Goal: Use online tool/utility: Utilize a website feature to perform a specific function

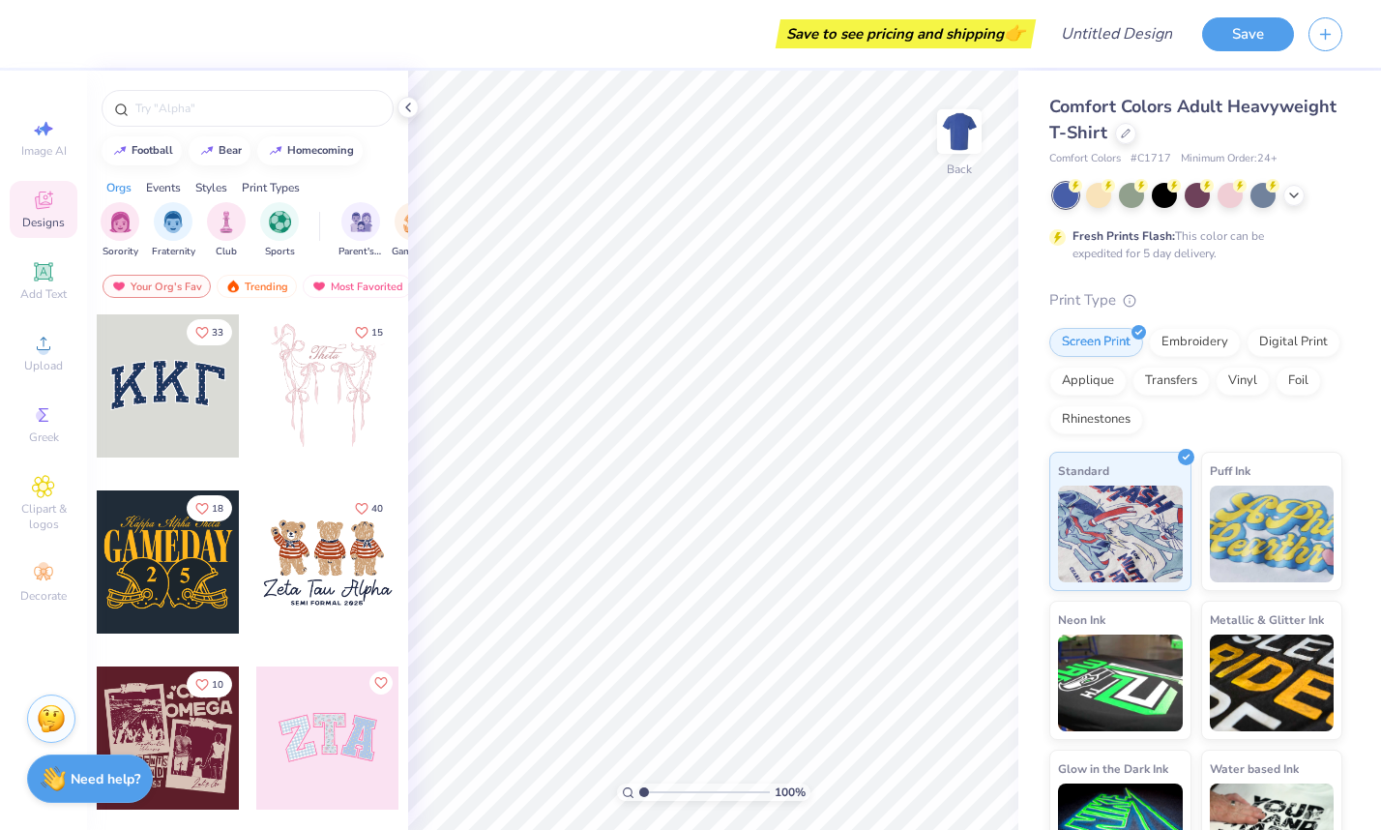
click at [354, 395] on div at bounding box center [327, 385] width 143 height 143
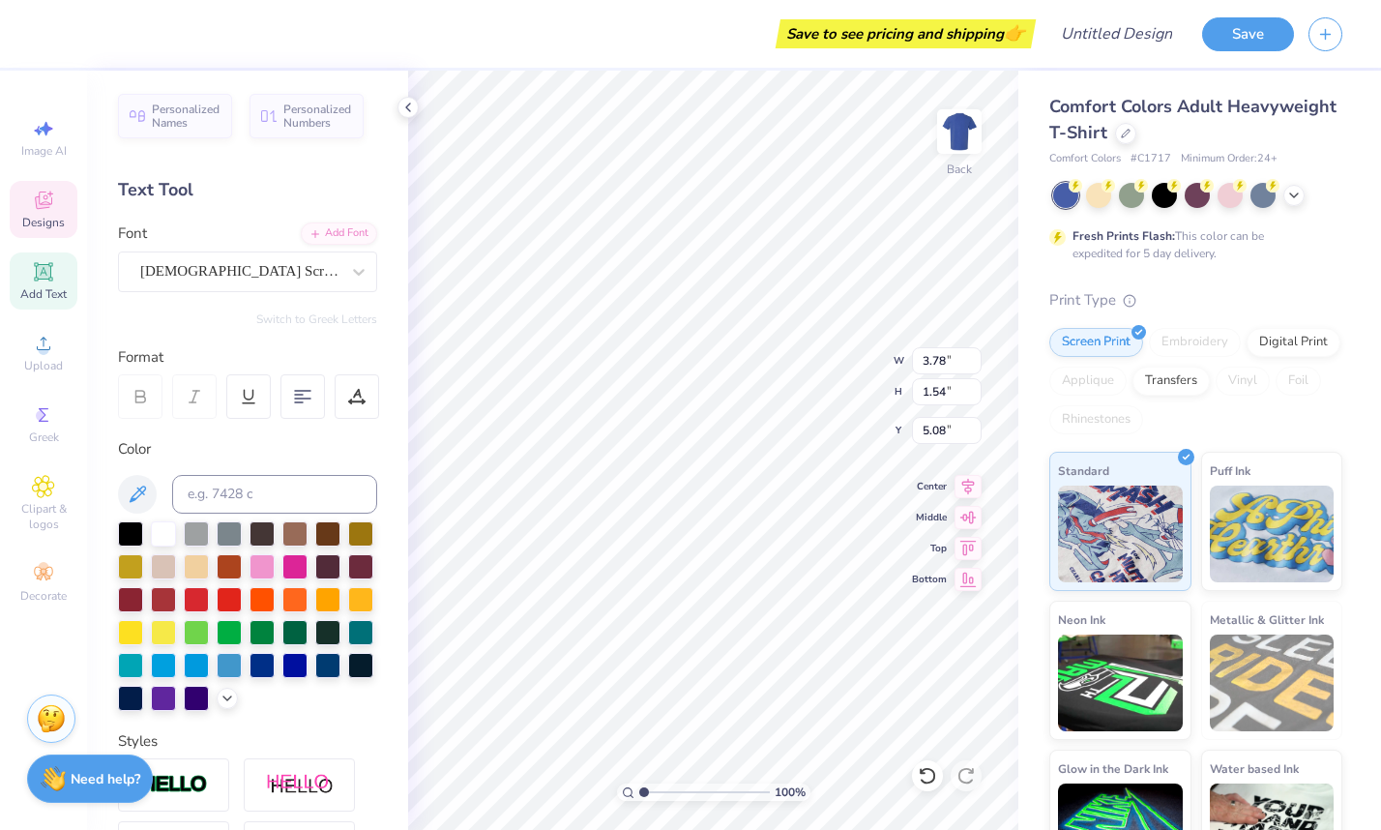
type input "5.49"
type input "12.55"
type input "3.00"
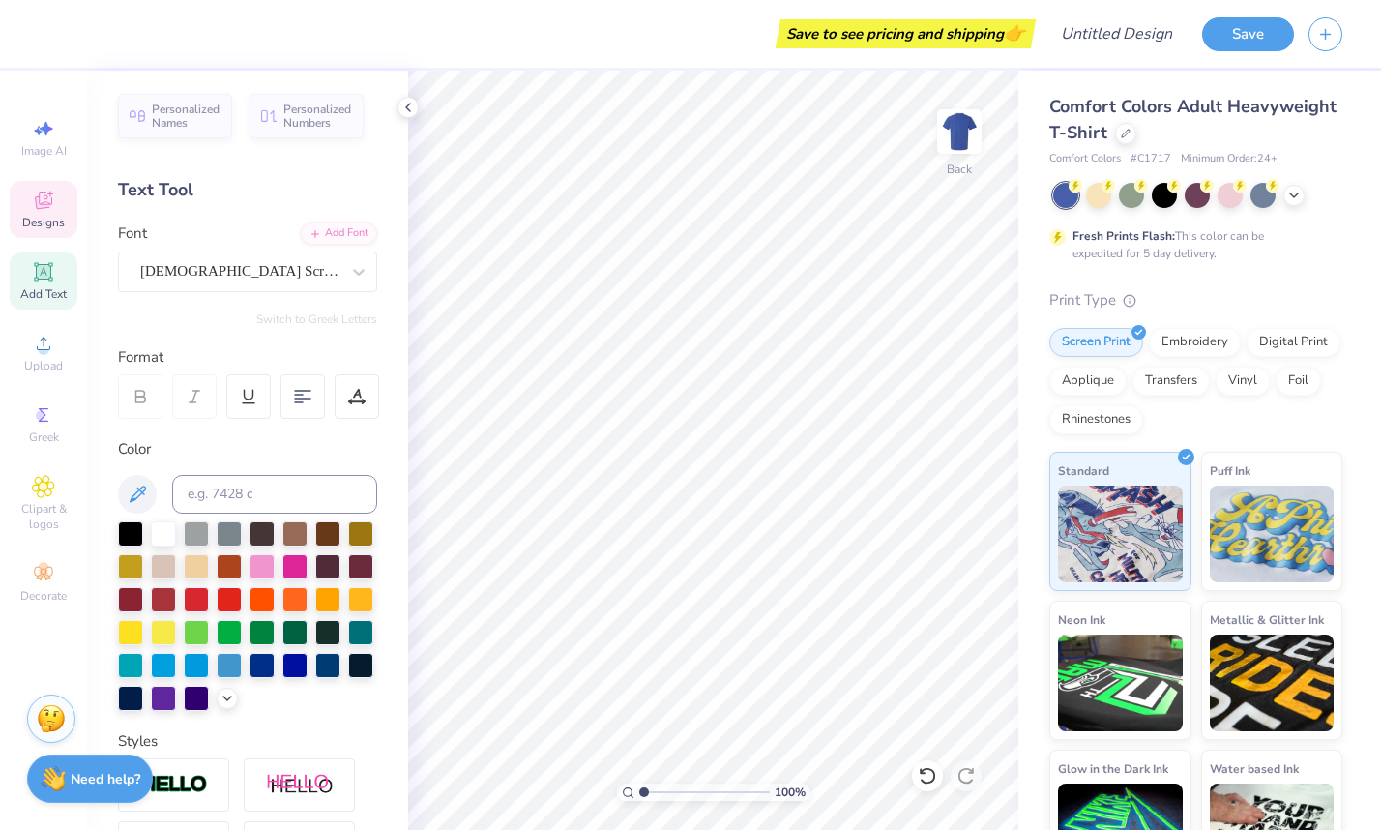
click at [52, 207] on icon at bounding box center [43, 200] width 23 height 23
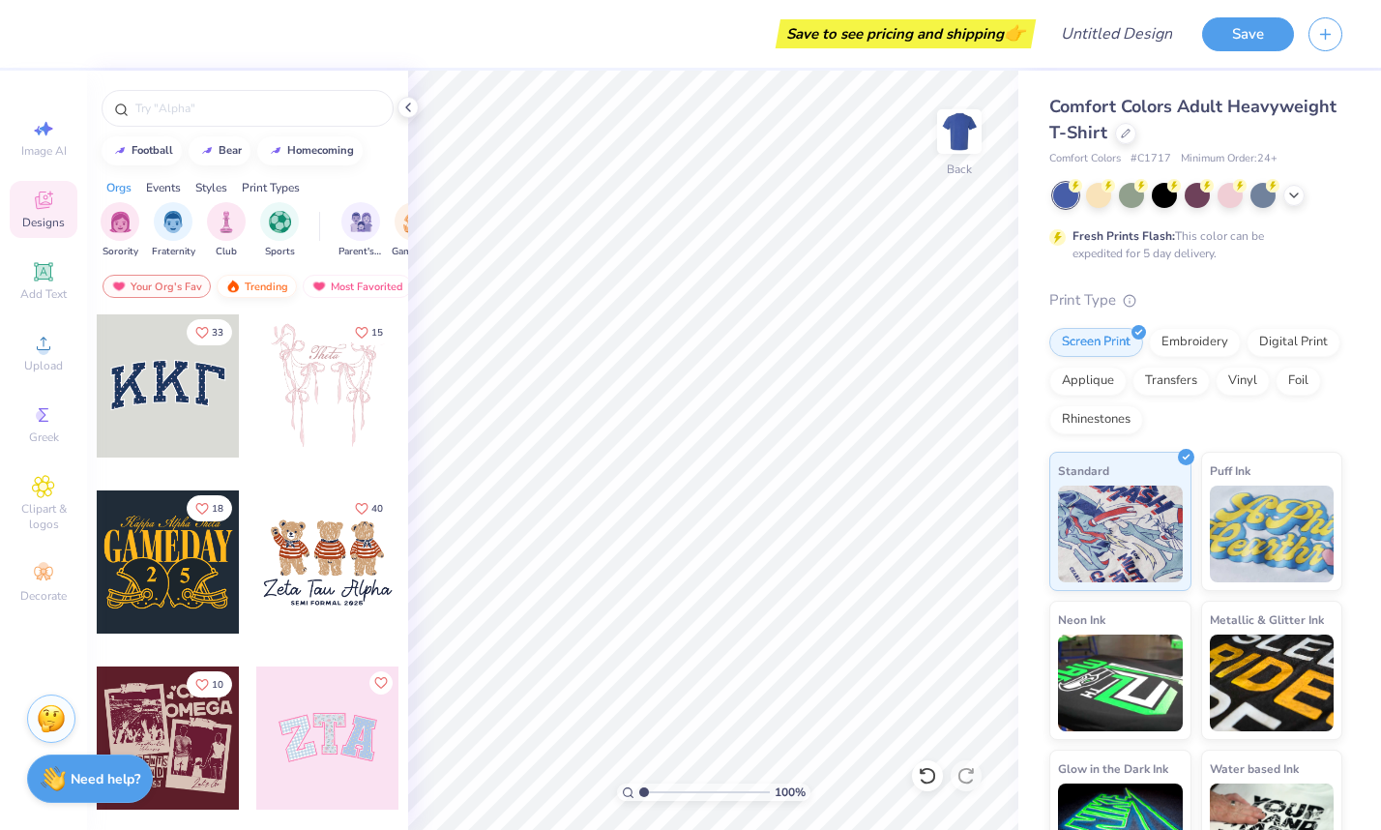
click at [258, 283] on div "Trending" at bounding box center [257, 286] width 80 height 23
click at [317, 280] on img at bounding box center [318, 287] width 15 height 14
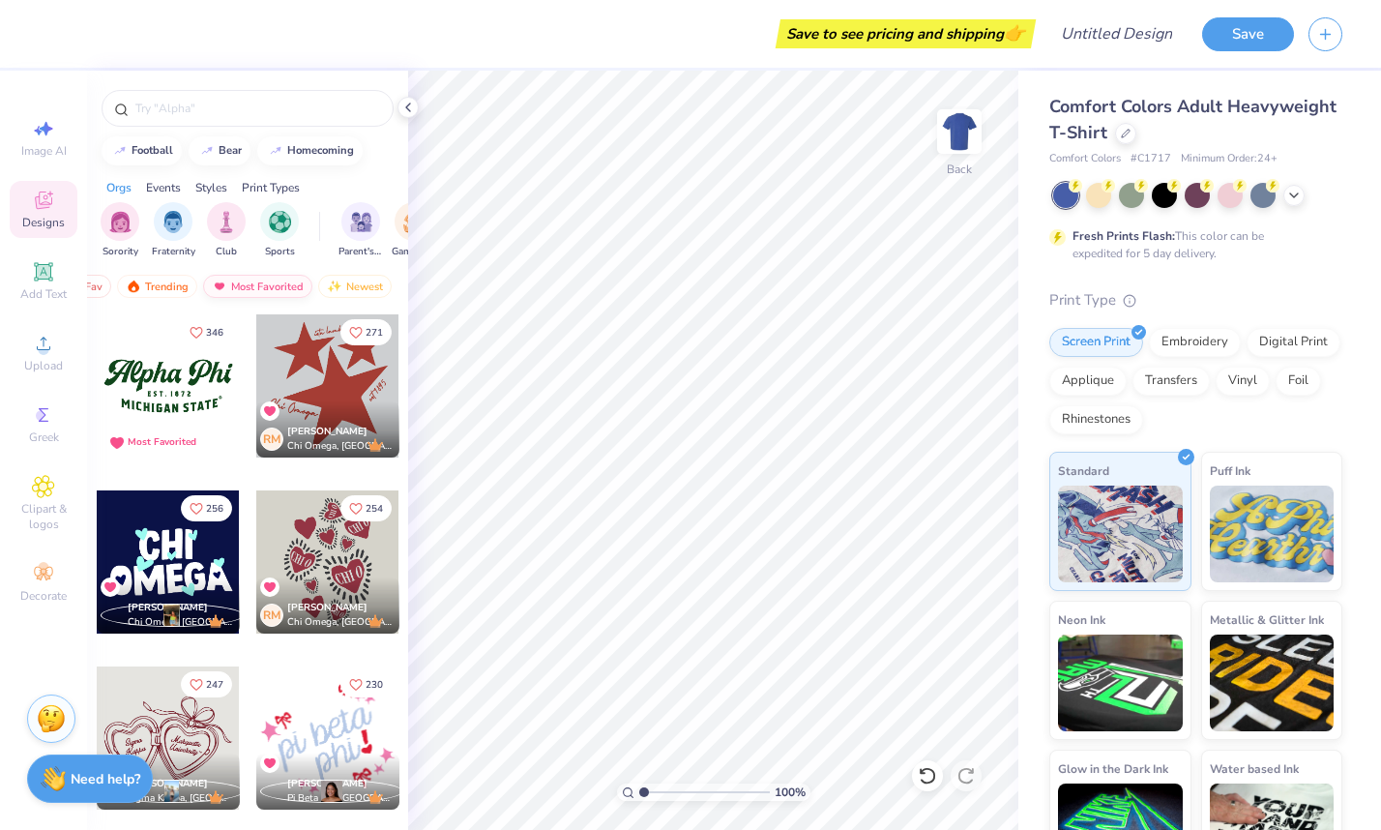
scroll to position [0, 112]
click at [339, 286] on div "Newest" at bounding box center [343, 286] width 74 height 23
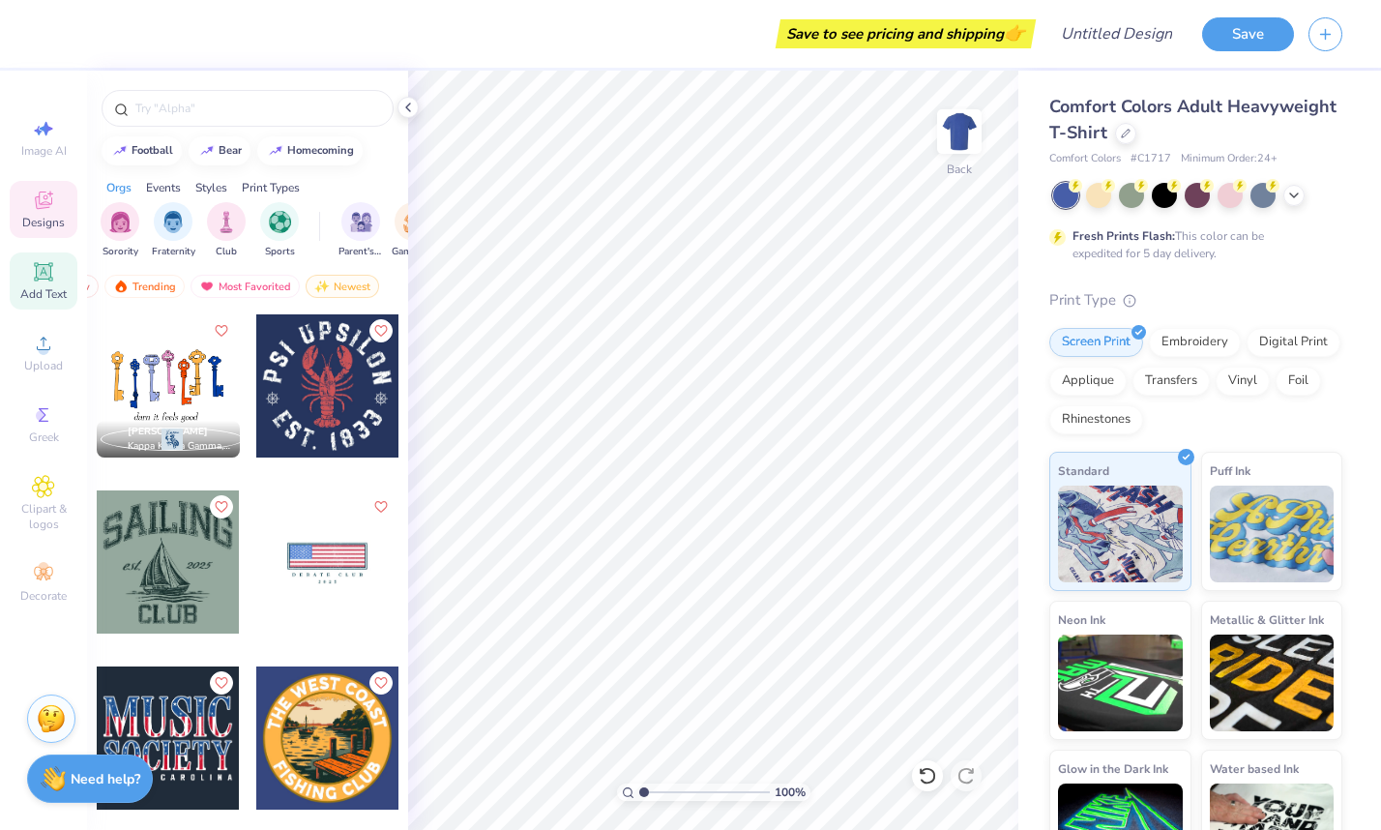
click at [56, 277] on div "Add Text" at bounding box center [44, 280] width 68 height 57
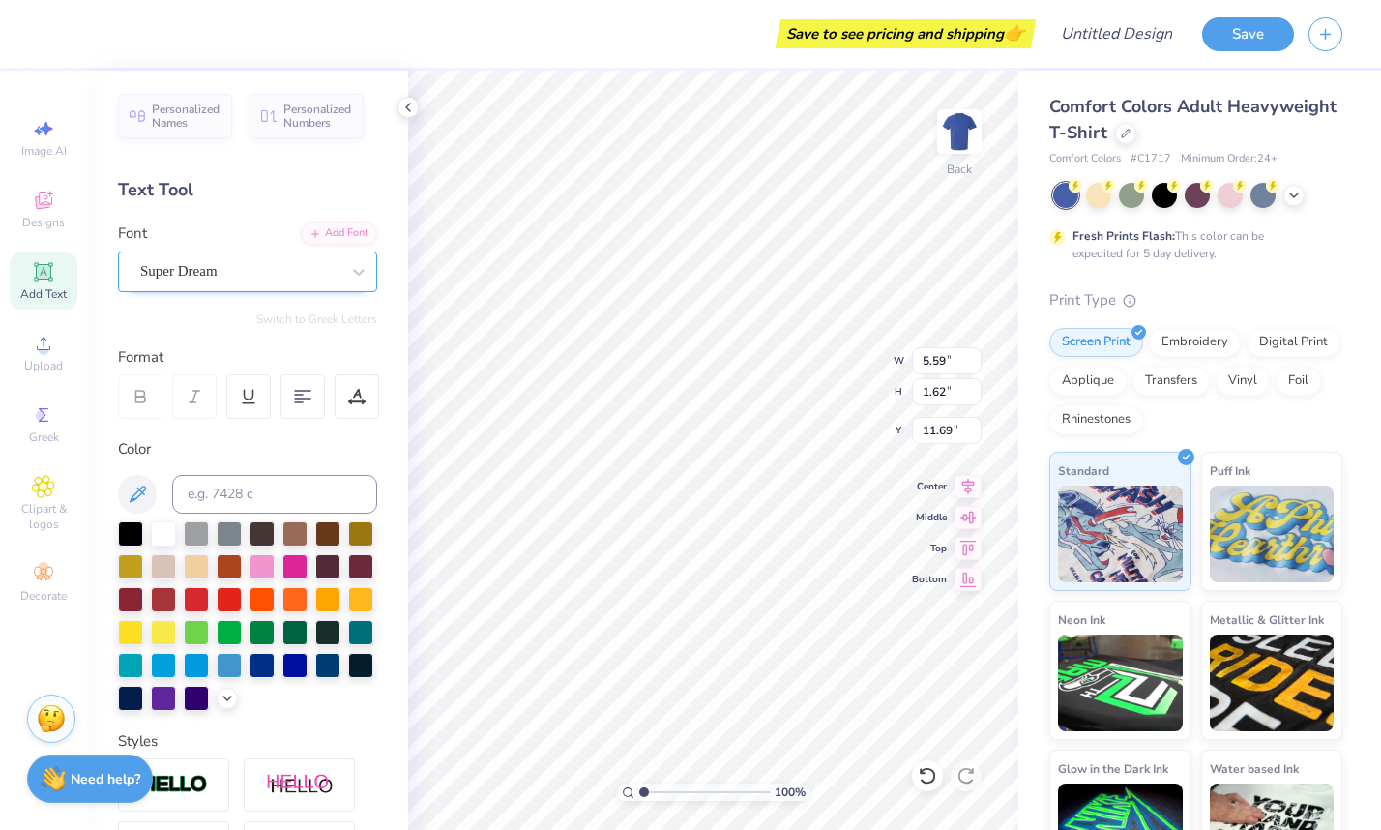
click at [255, 262] on div "Super Dream" at bounding box center [239, 271] width 203 height 30
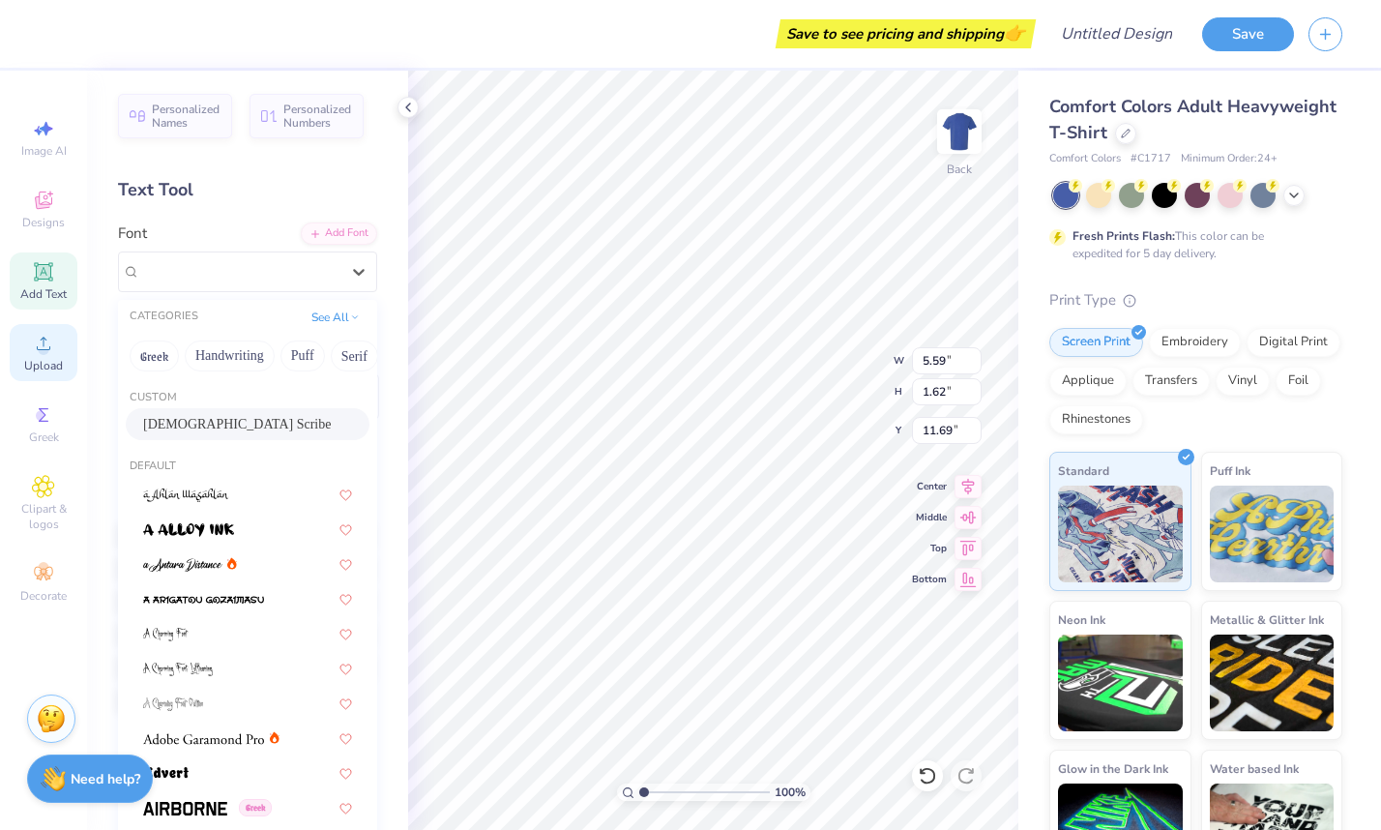
click at [44, 355] on div "Upload" at bounding box center [44, 352] width 68 height 57
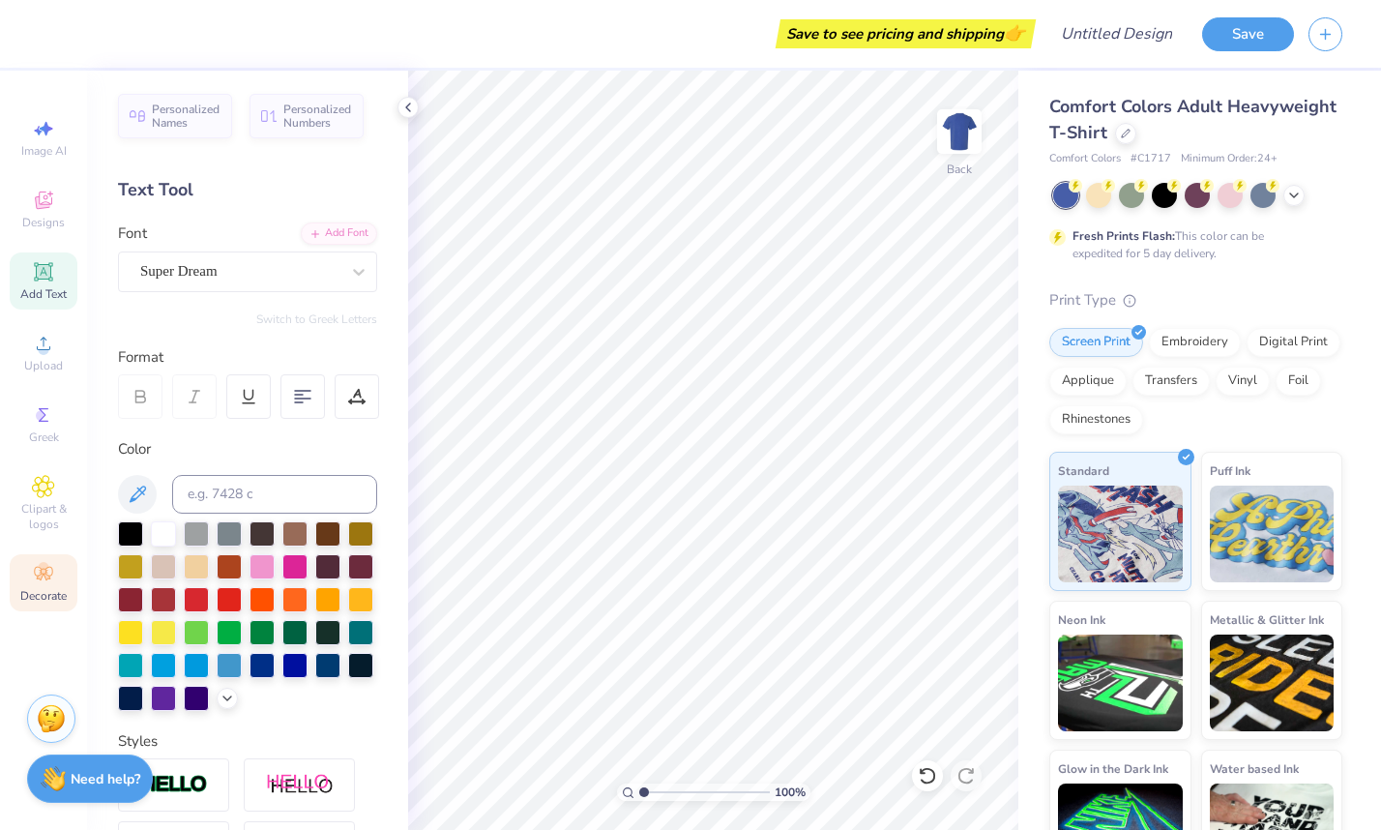
click at [45, 586] on div "Decorate" at bounding box center [44, 582] width 68 height 57
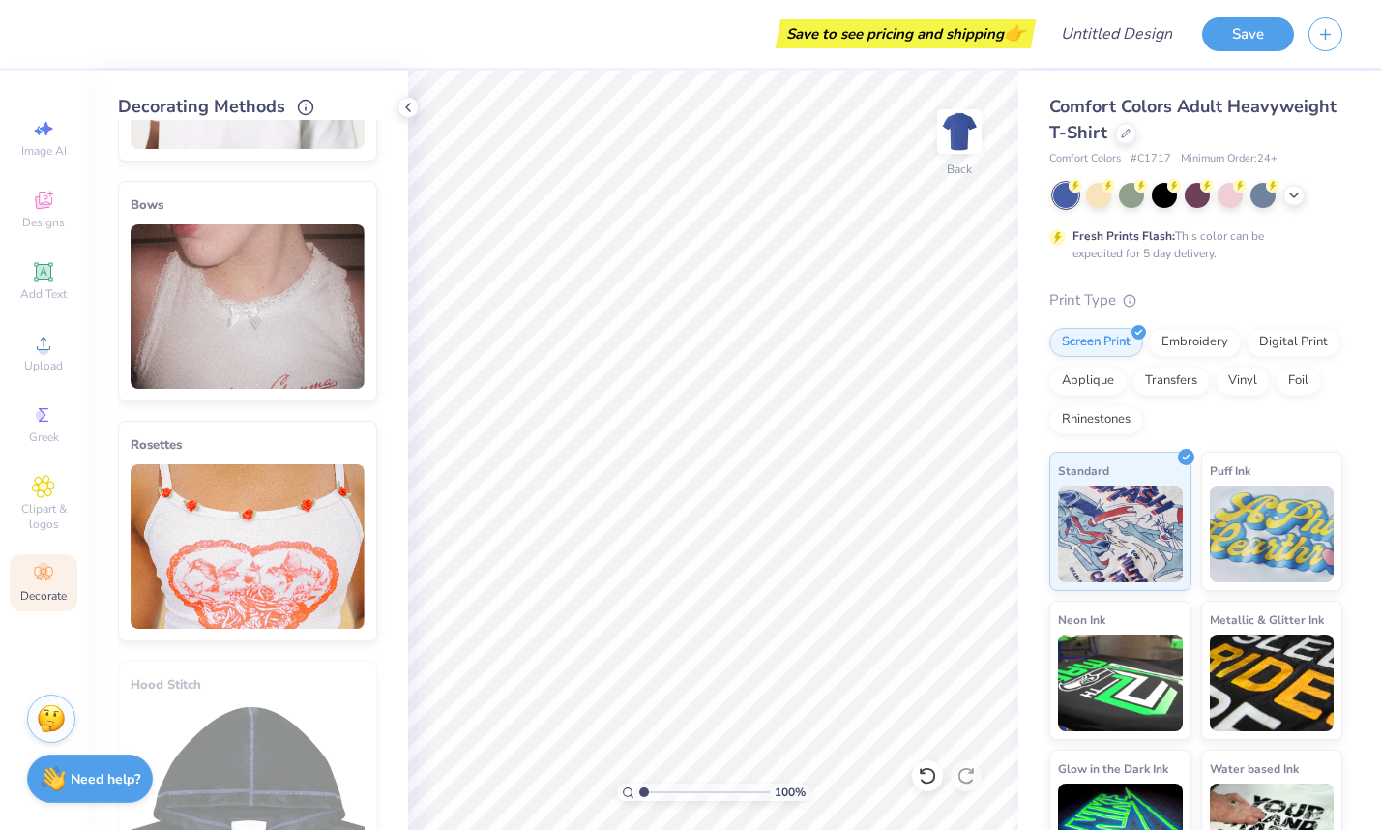
scroll to position [985, 0]
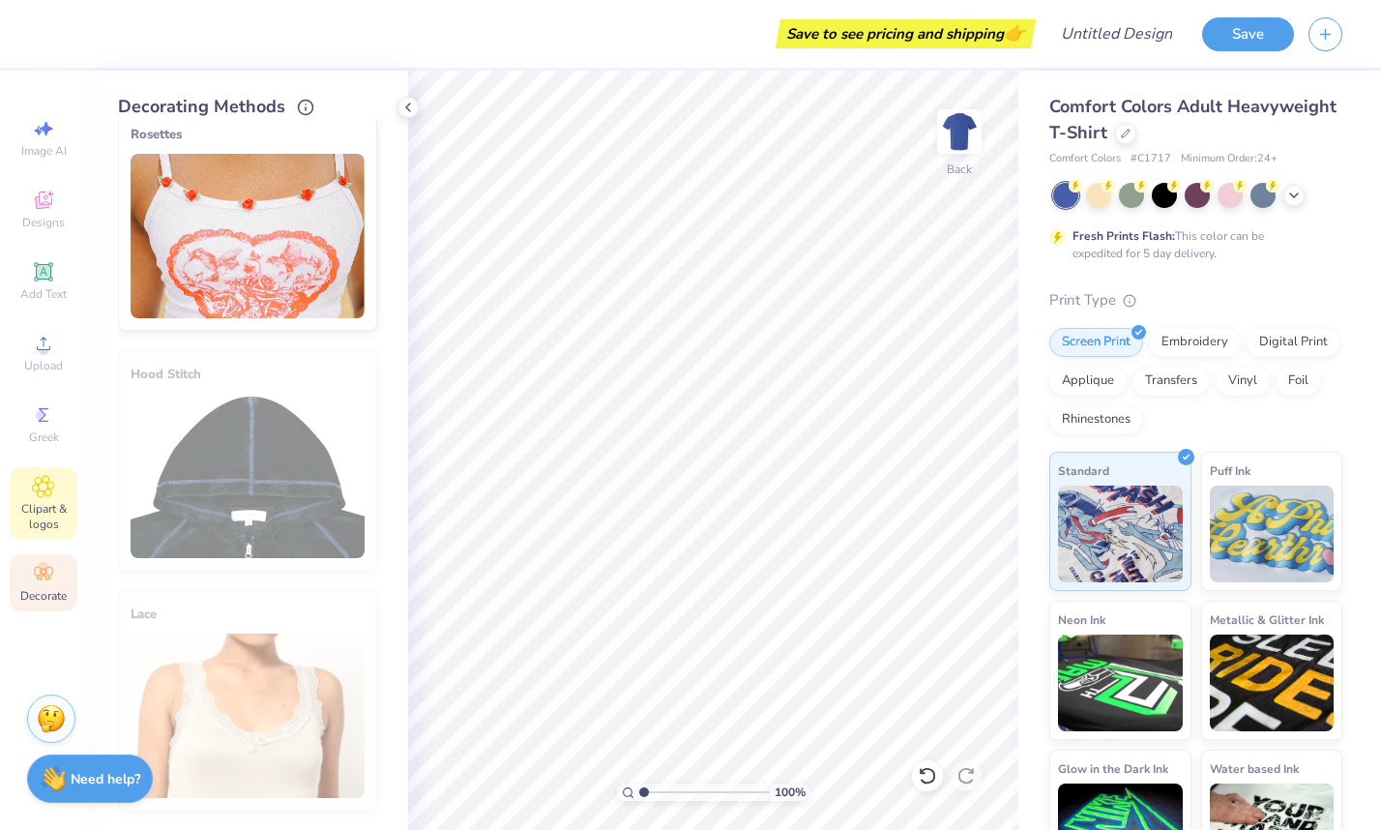
click at [70, 496] on div "Clipart & logos" at bounding box center [44, 503] width 68 height 73
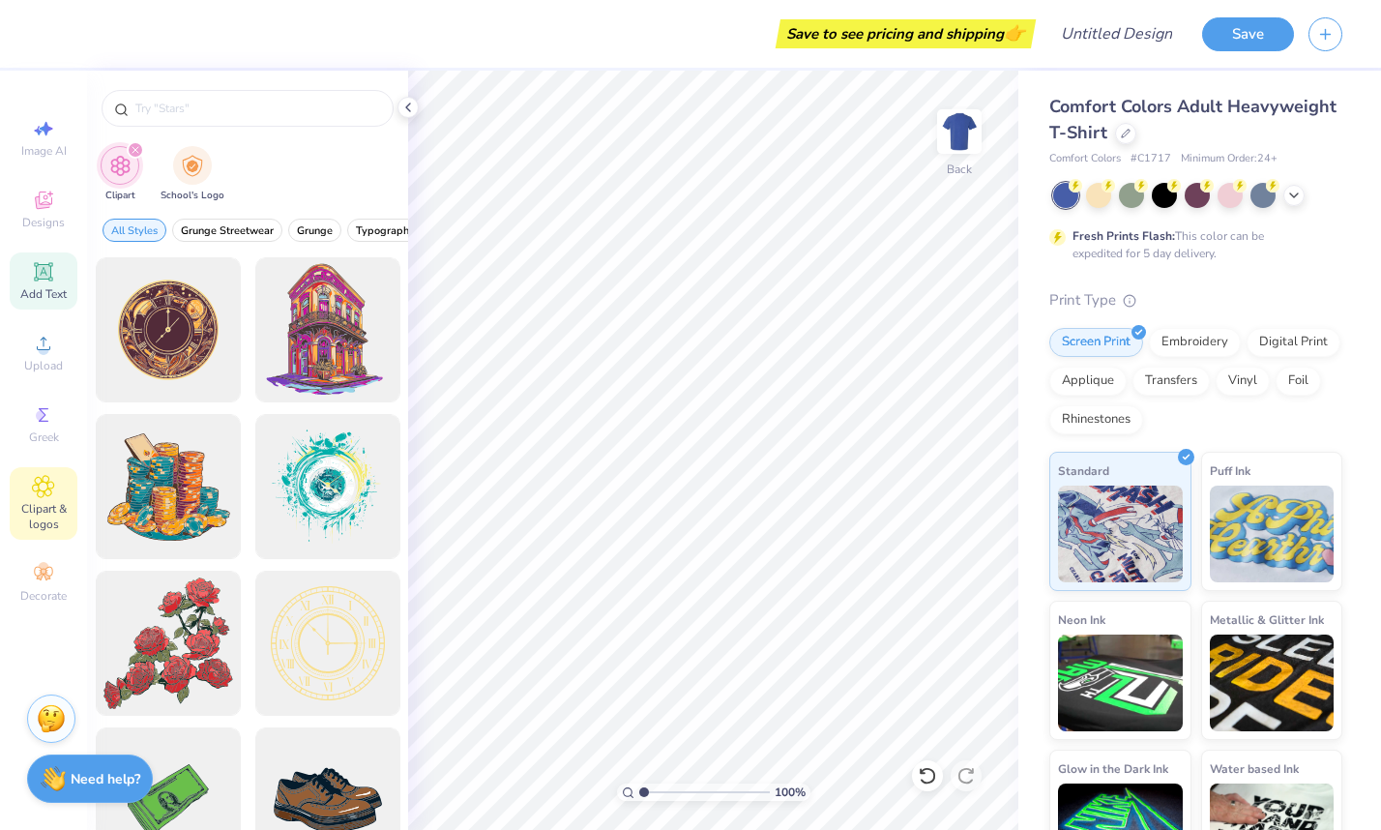
click at [53, 263] on icon at bounding box center [43, 271] width 23 height 23
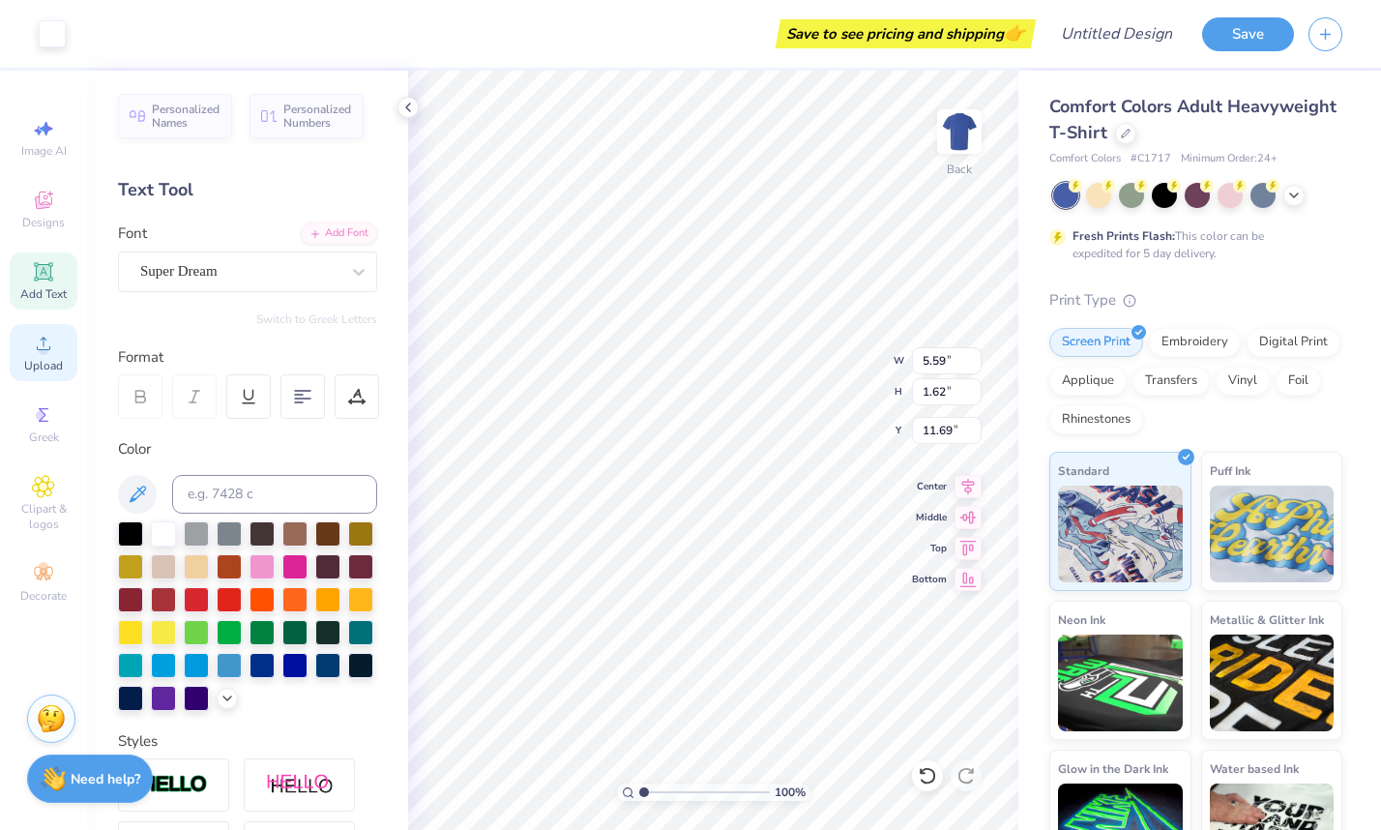
click at [49, 338] on icon at bounding box center [43, 343] width 23 height 23
click at [64, 223] on span "Designs" at bounding box center [43, 222] width 43 height 15
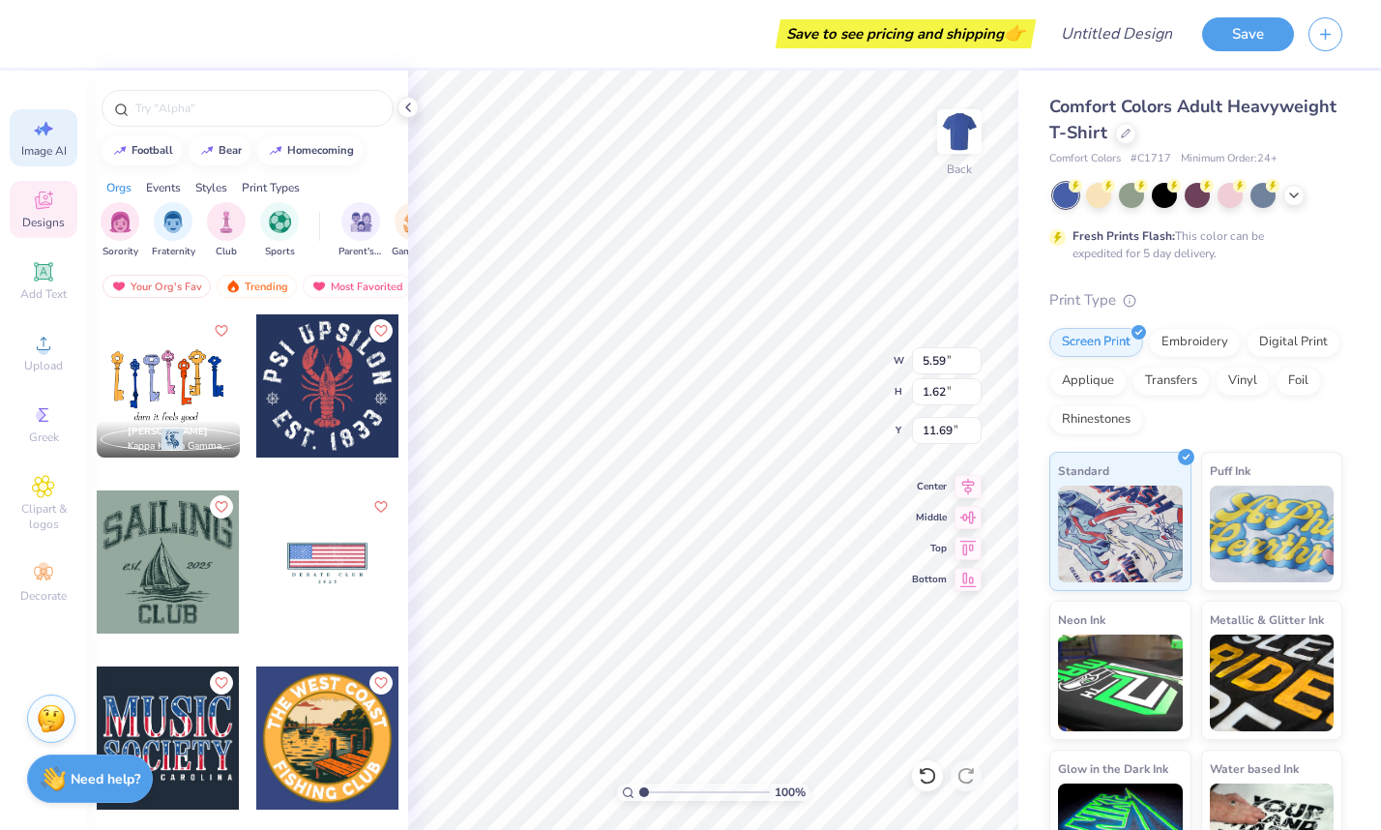
click at [63, 151] on span "Image AI" at bounding box center [43, 150] width 45 height 15
select select "4"
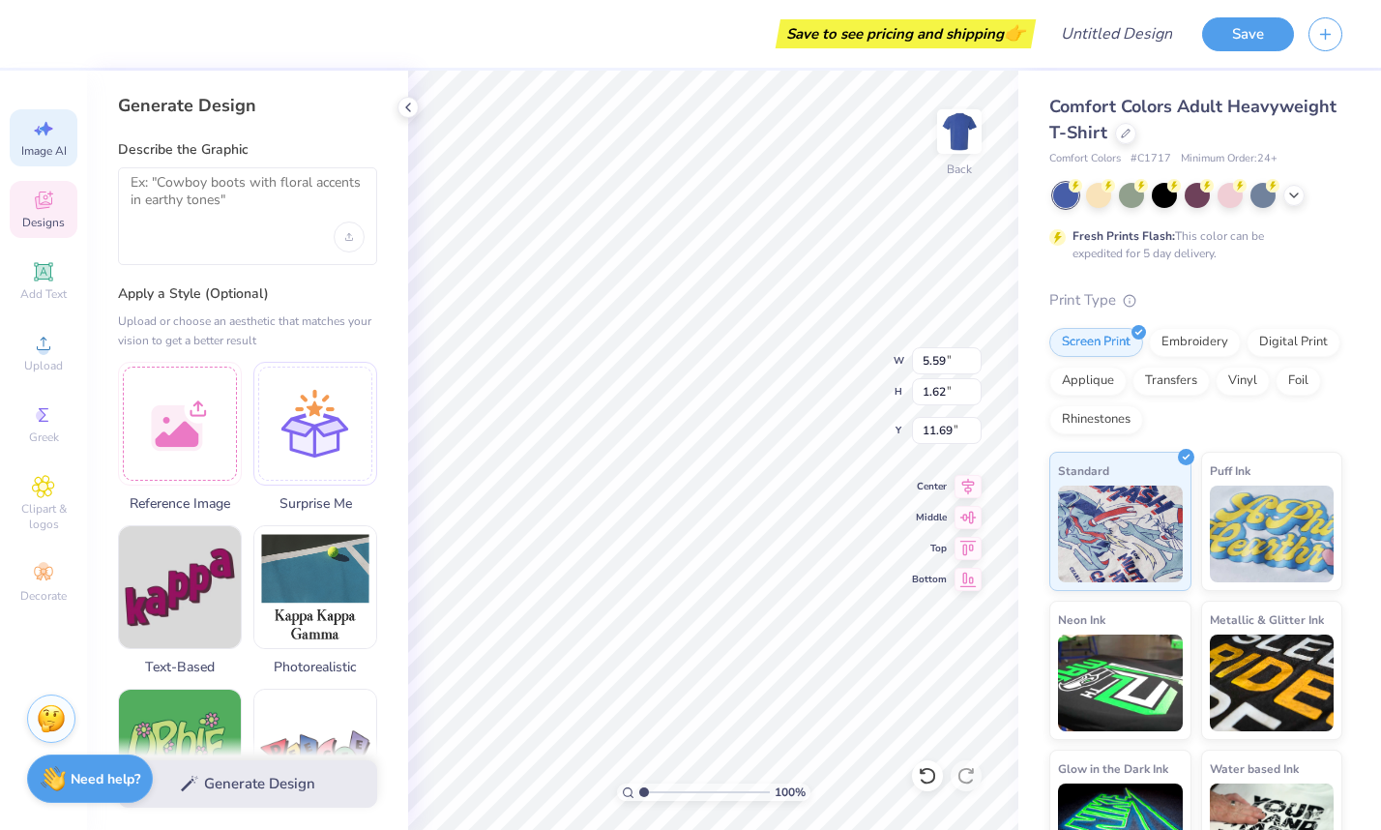
click at [58, 217] on span "Designs" at bounding box center [43, 222] width 43 height 15
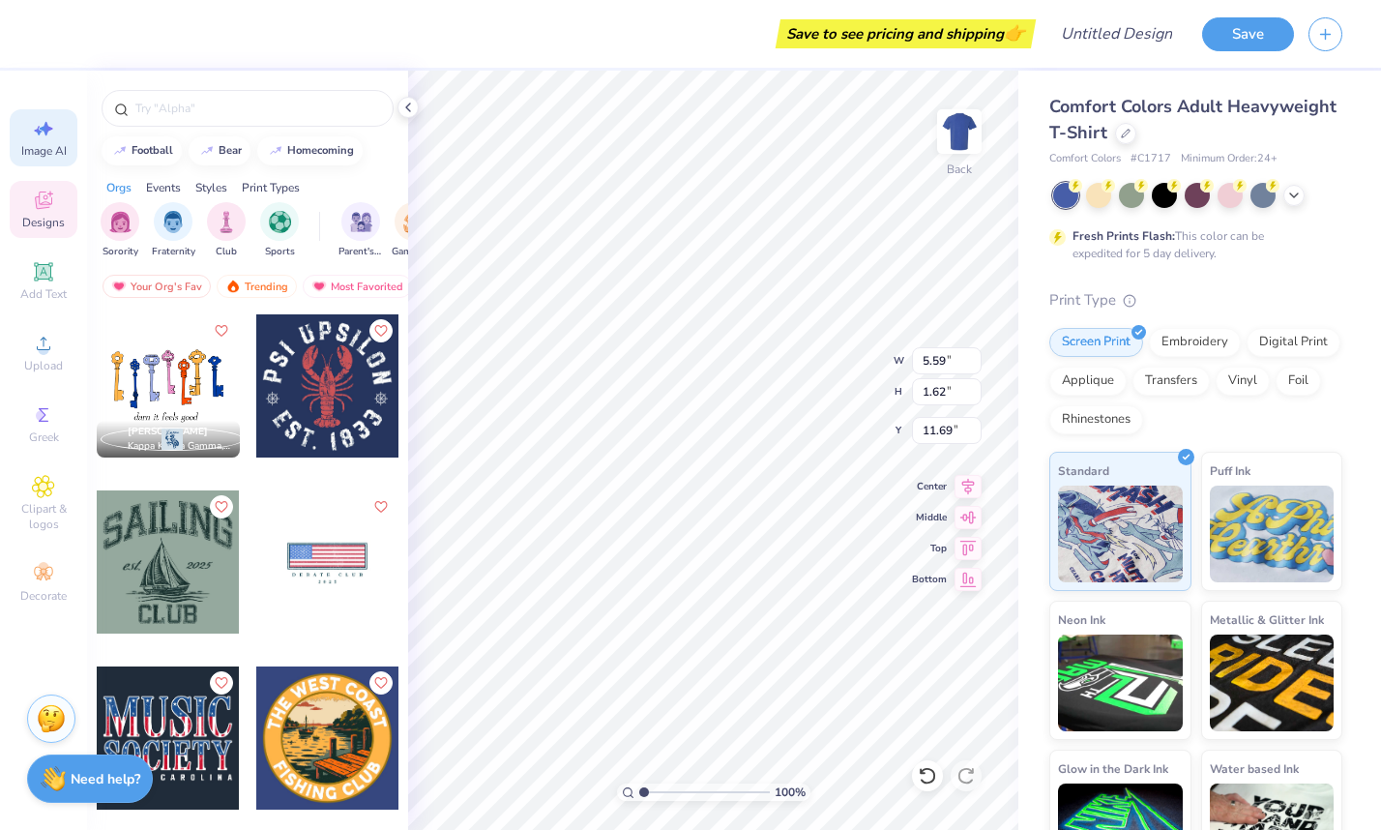
click at [54, 131] on icon at bounding box center [43, 128] width 23 height 23
select select "4"
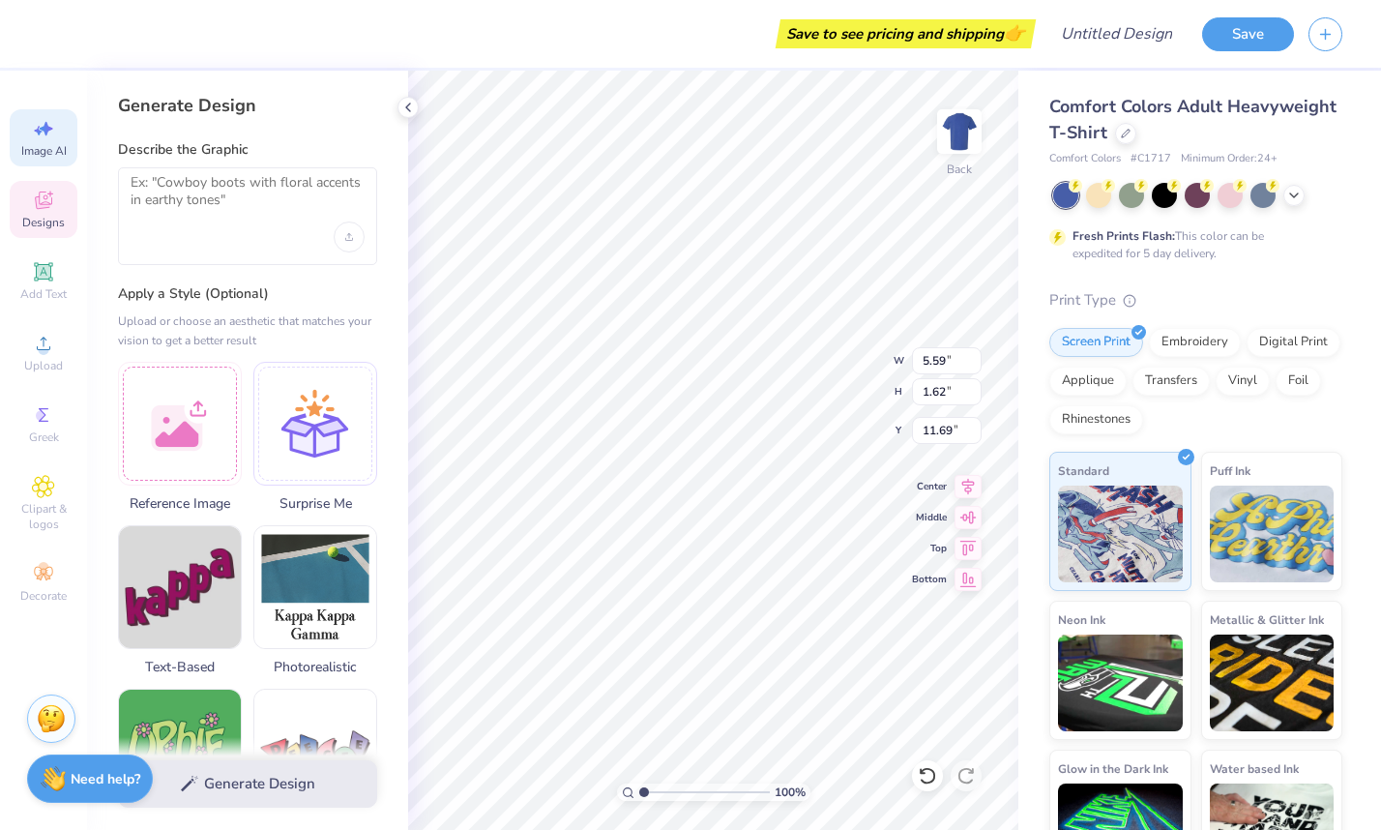
click at [64, 230] on div "Designs" at bounding box center [44, 209] width 68 height 57
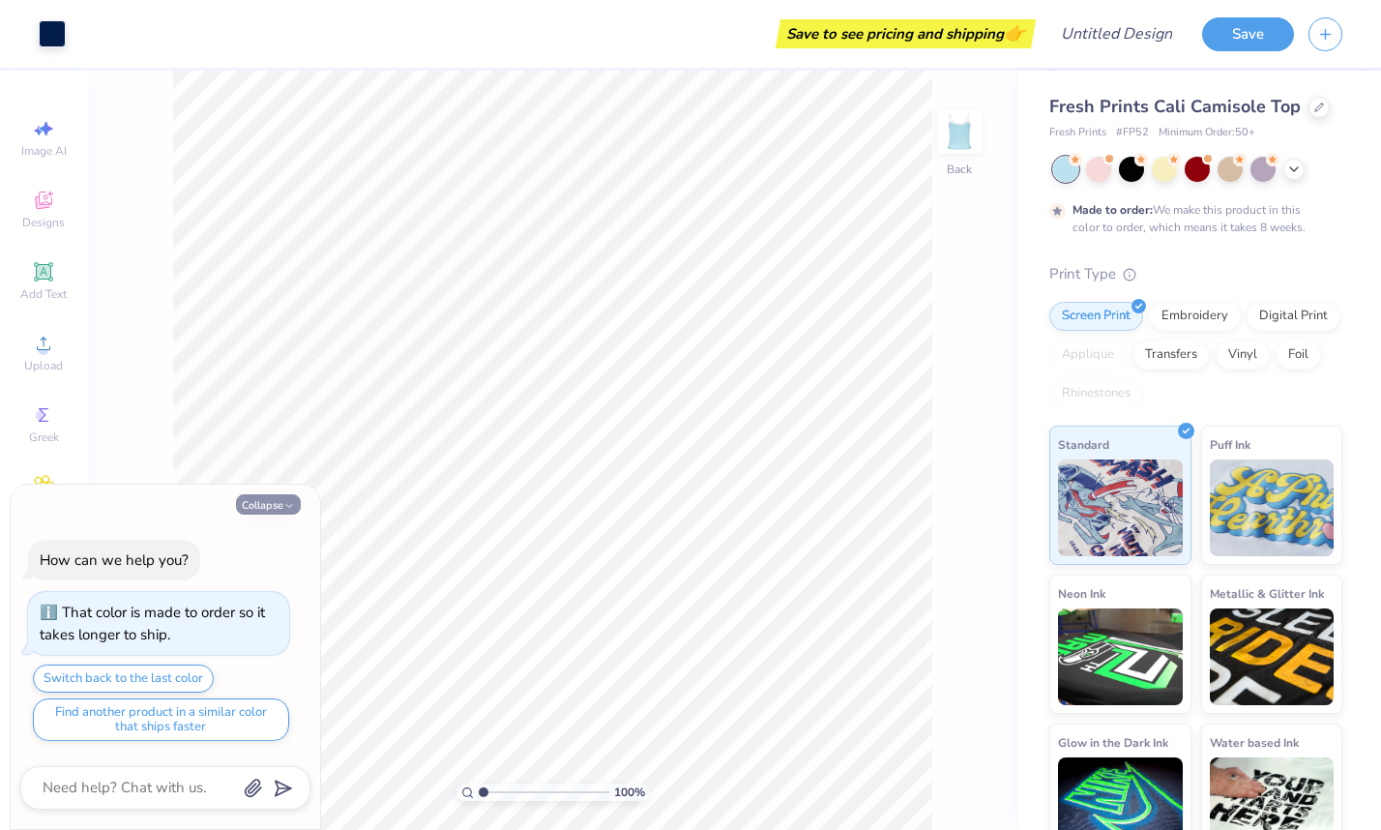
click at [271, 502] on button "Collapse" at bounding box center [268, 504] width 65 height 20
type textarea "x"
